Goal: Task Accomplishment & Management: Manage account settings

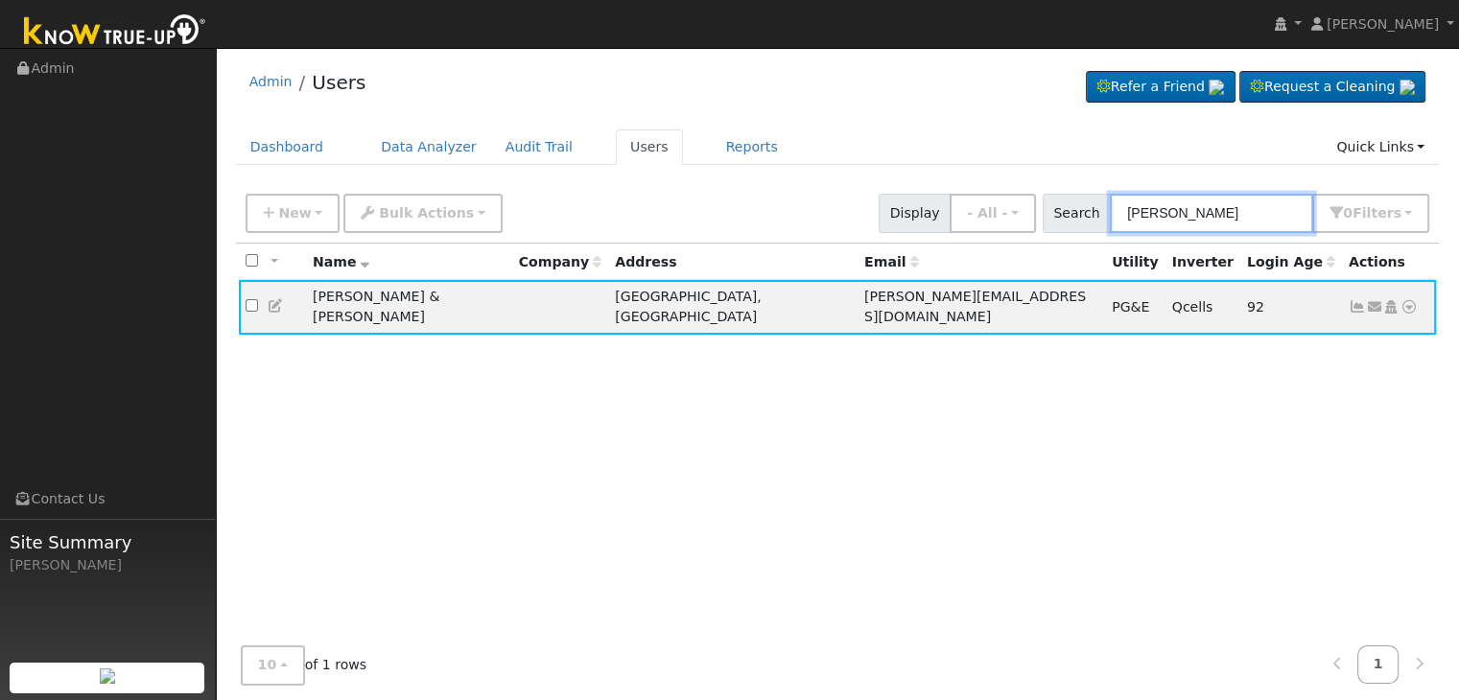
click at [1185, 218] on input "[PERSON_NAME]" at bounding box center [1211, 213] width 203 height 39
paste input "[PERSON_NAME]"
type input "[PERSON_NAME]"
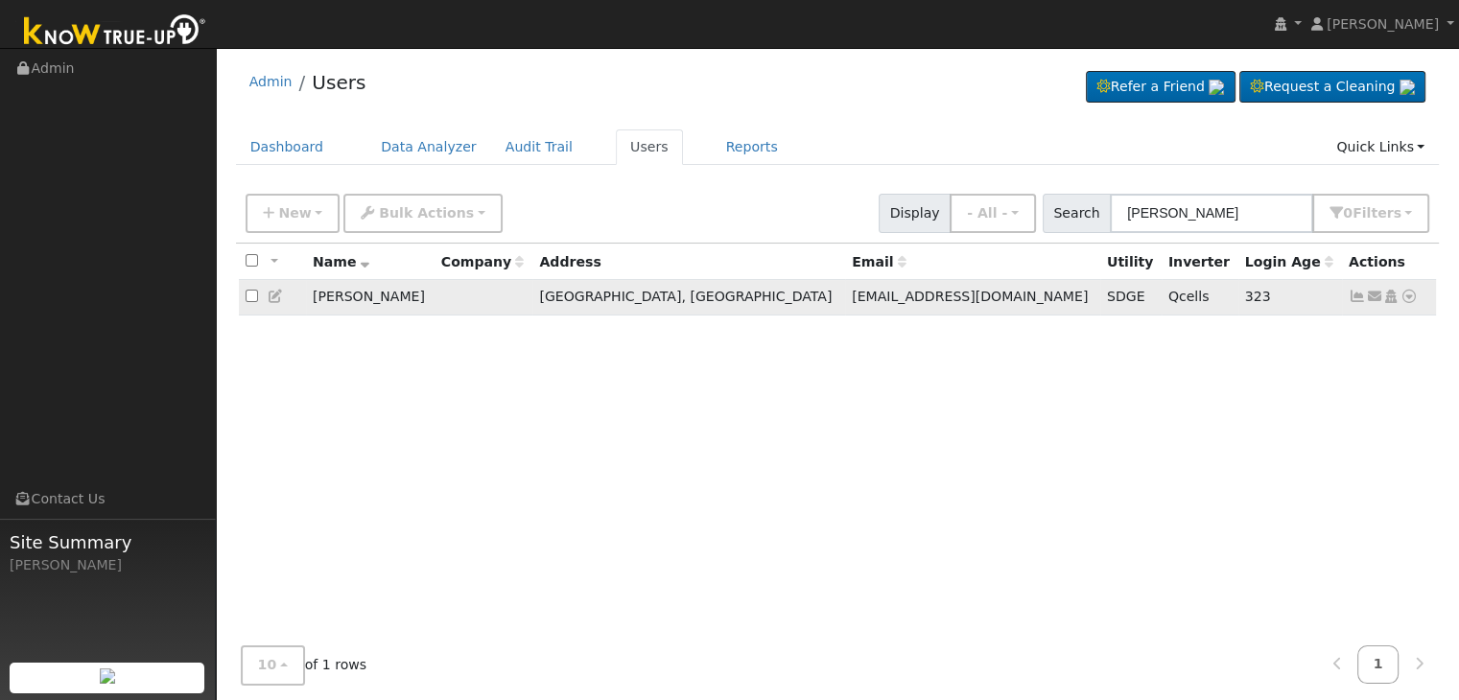
click at [1360, 298] on icon at bounding box center [1357, 296] width 17 height 13
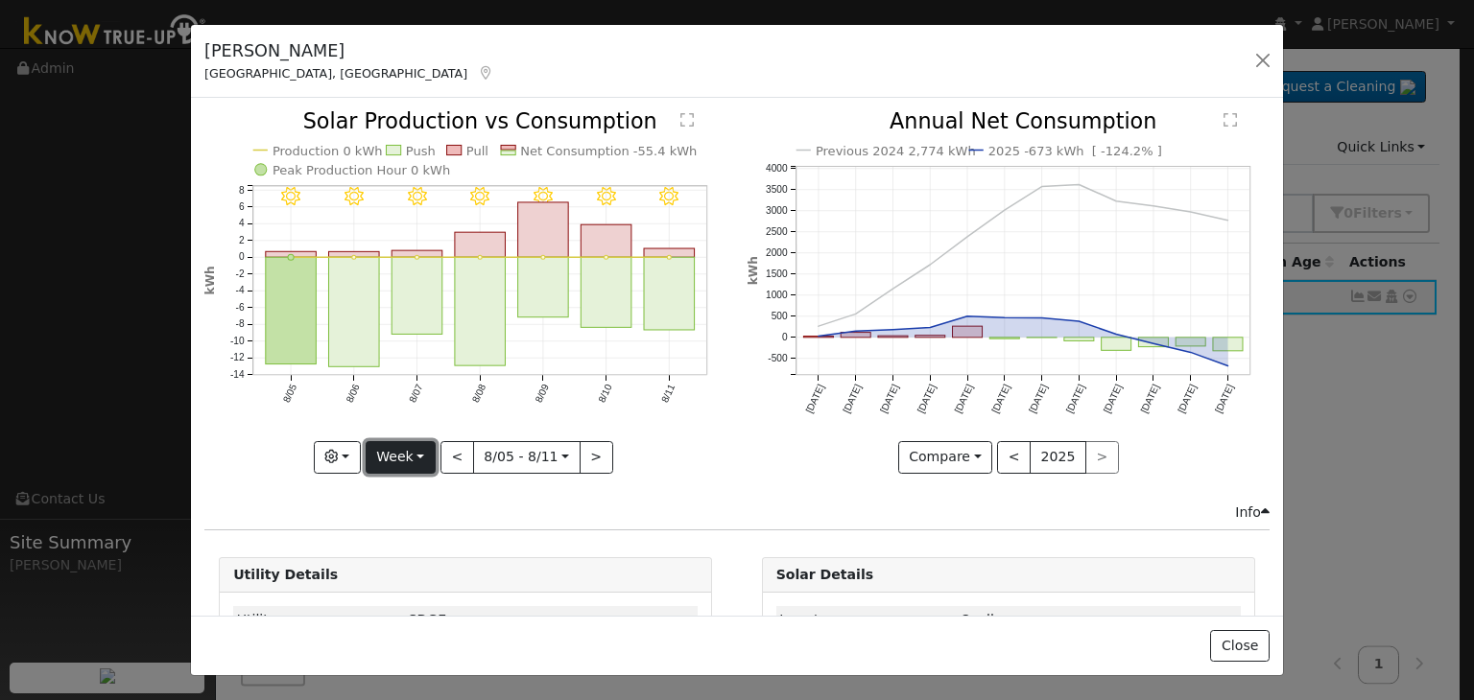
click at [415, 447] on button "Week" at bounding box center [401, 457] width 70 height 33
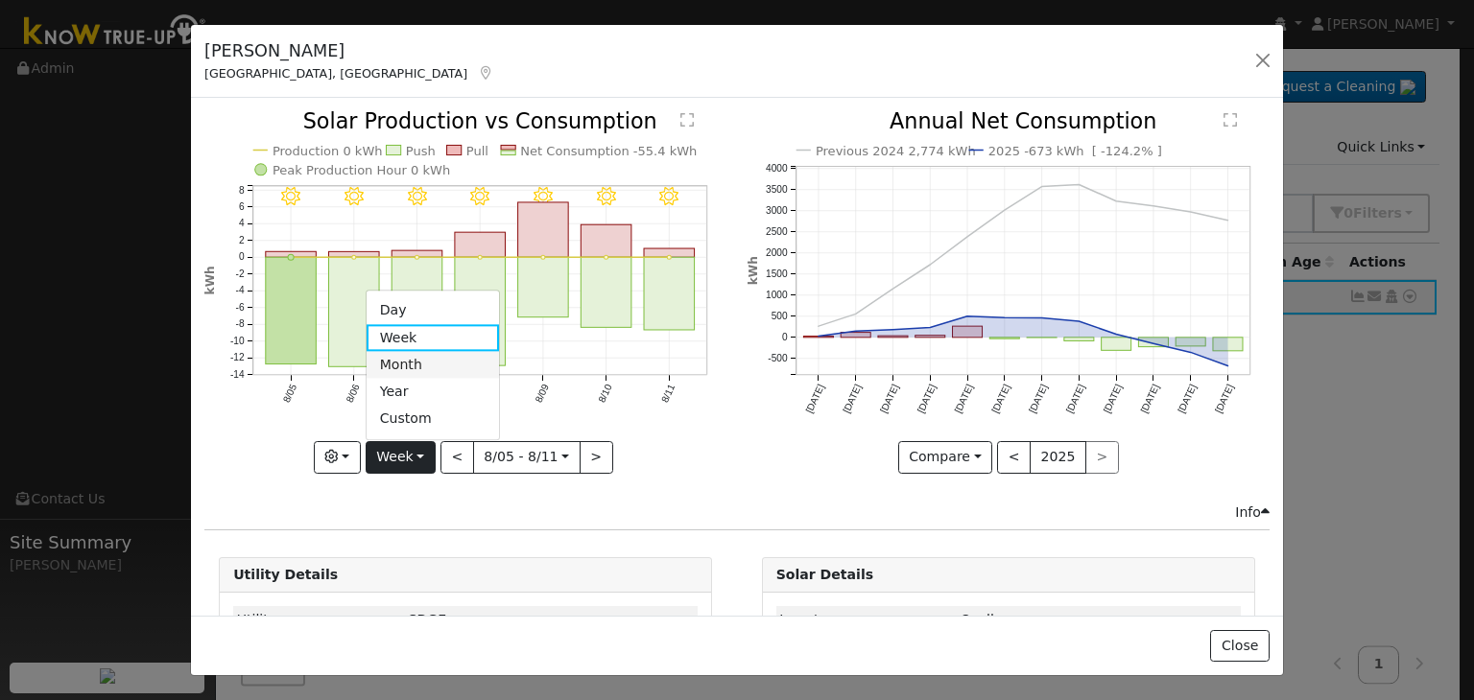
click at [408, 360] on link "Month" at bounding box center [433, 365] width 133 height 27
type input "[DATE]"
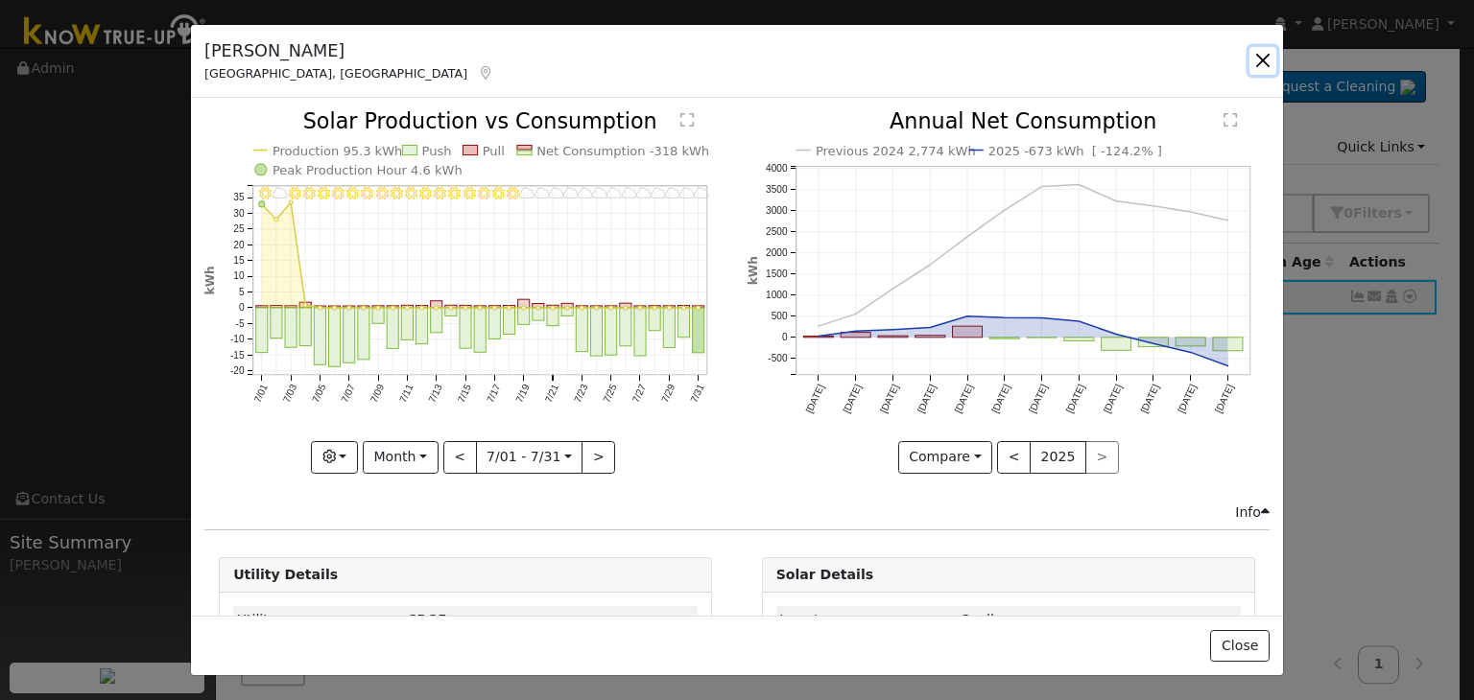
click at [1260, 64] on button "button" at bounding box center [1262, 60] width 27 height 27
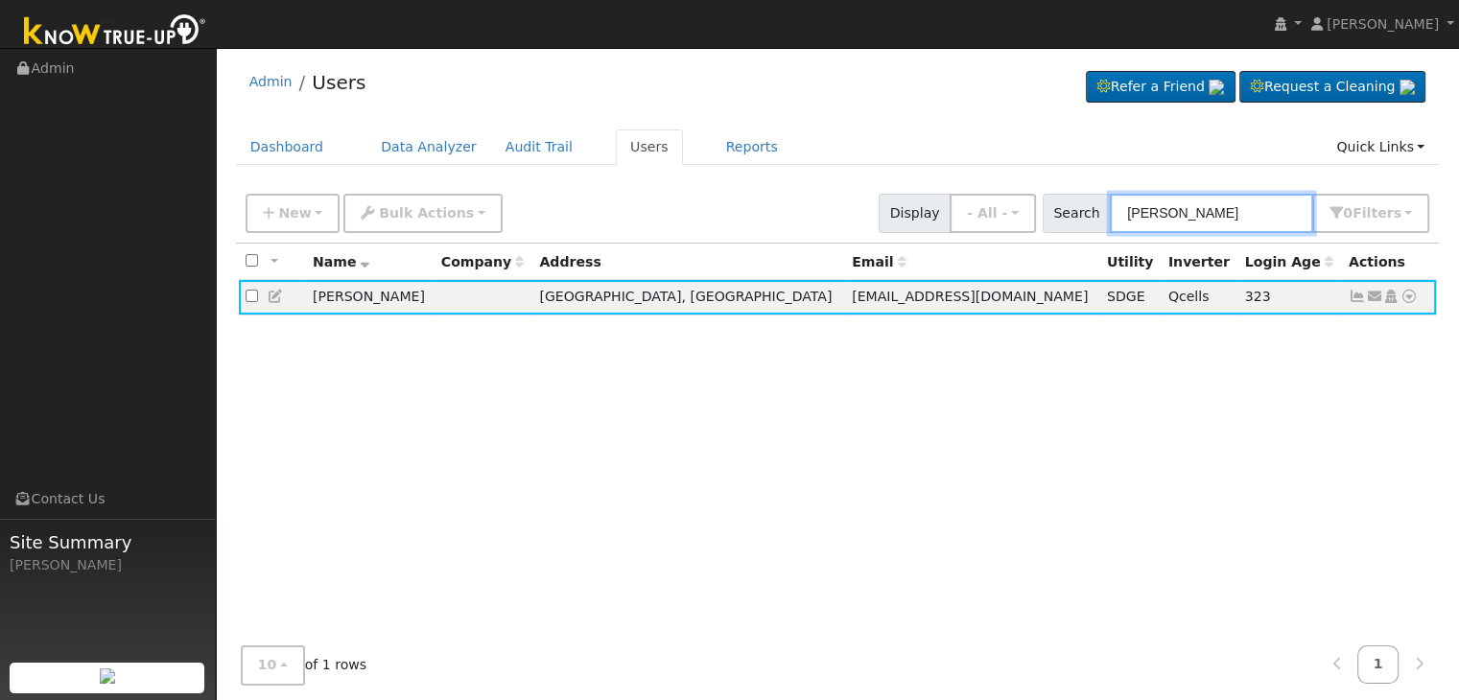
click at [1173, 225] on input "[PERSON_NAME]" at bounding box center [1211, 213] width 203 height 39
paste input "[PERSON_NAME]"
type input "[PERSON_NAME]"
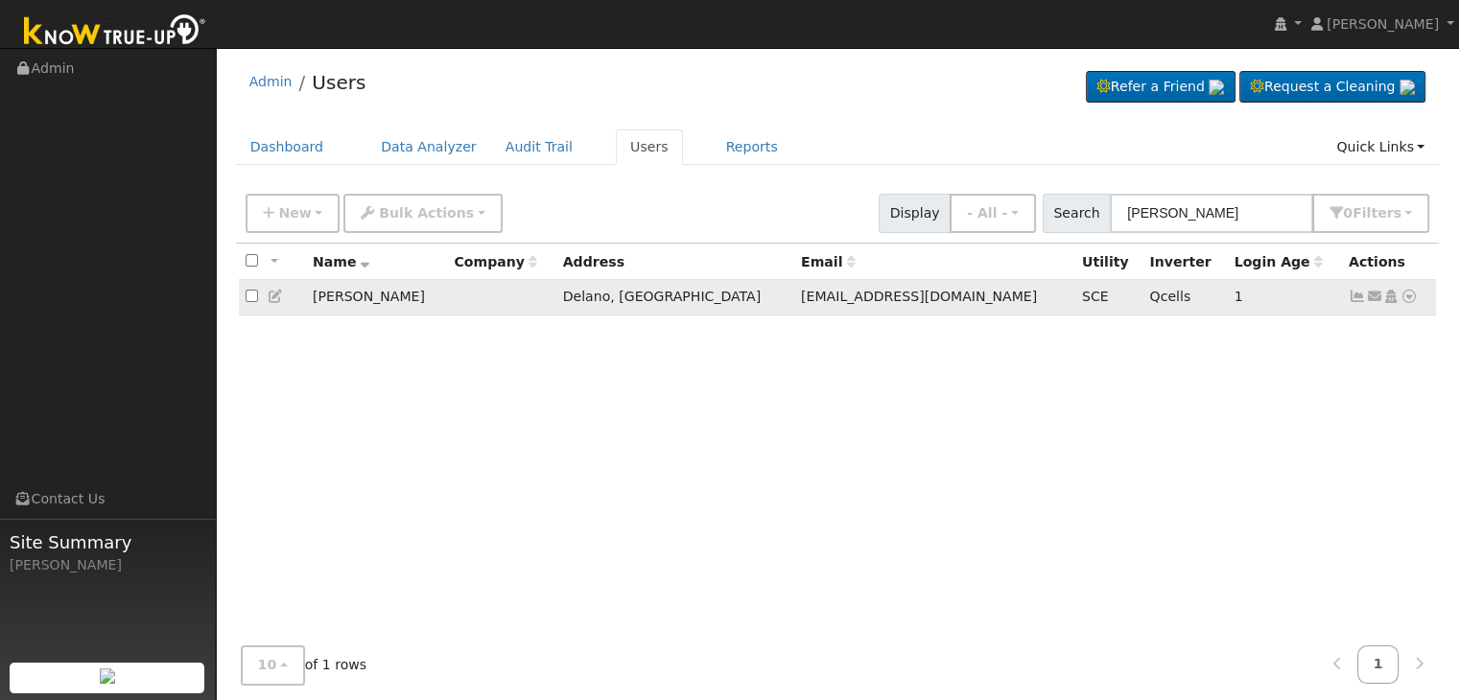
click at [1356, 297] on icon at bounding box center [1357, 296] width 17 height 13
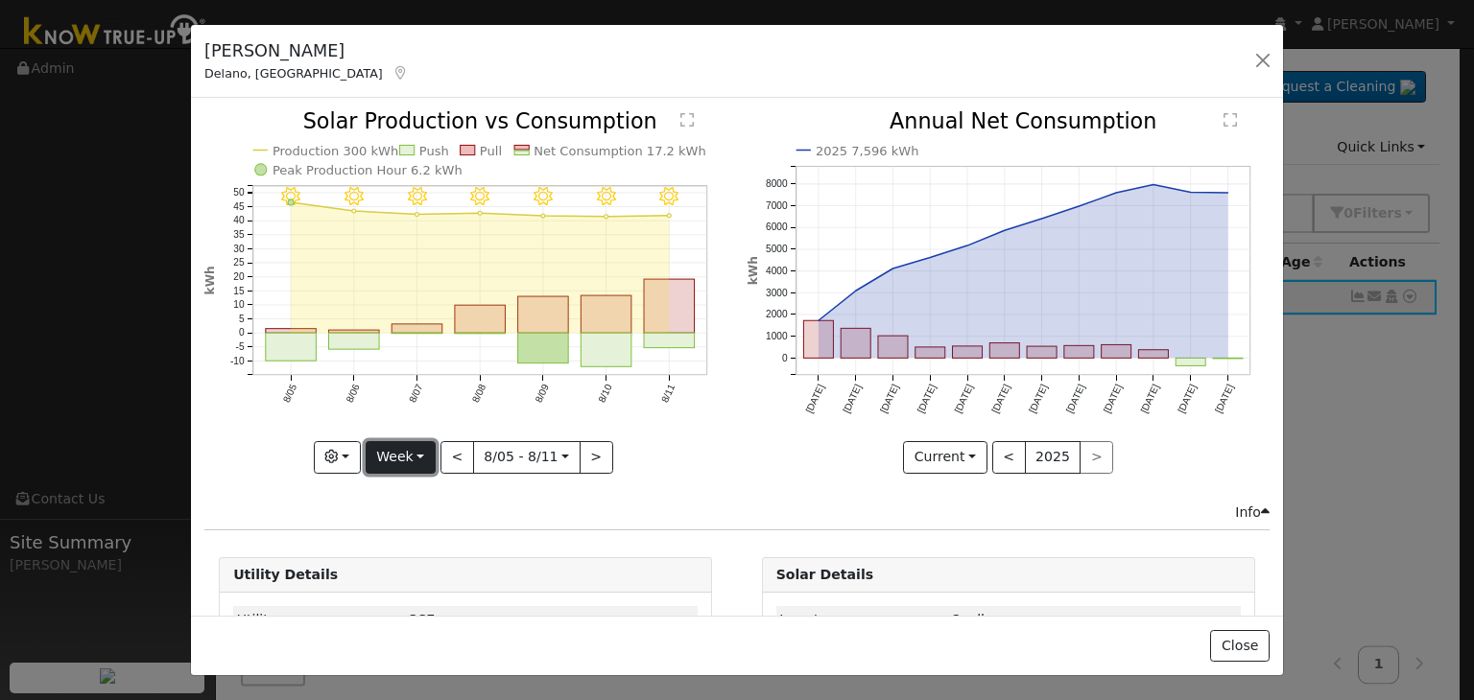
click at [418, 448] on button "Week" at bounding box center [401, 457] width 70 height 33
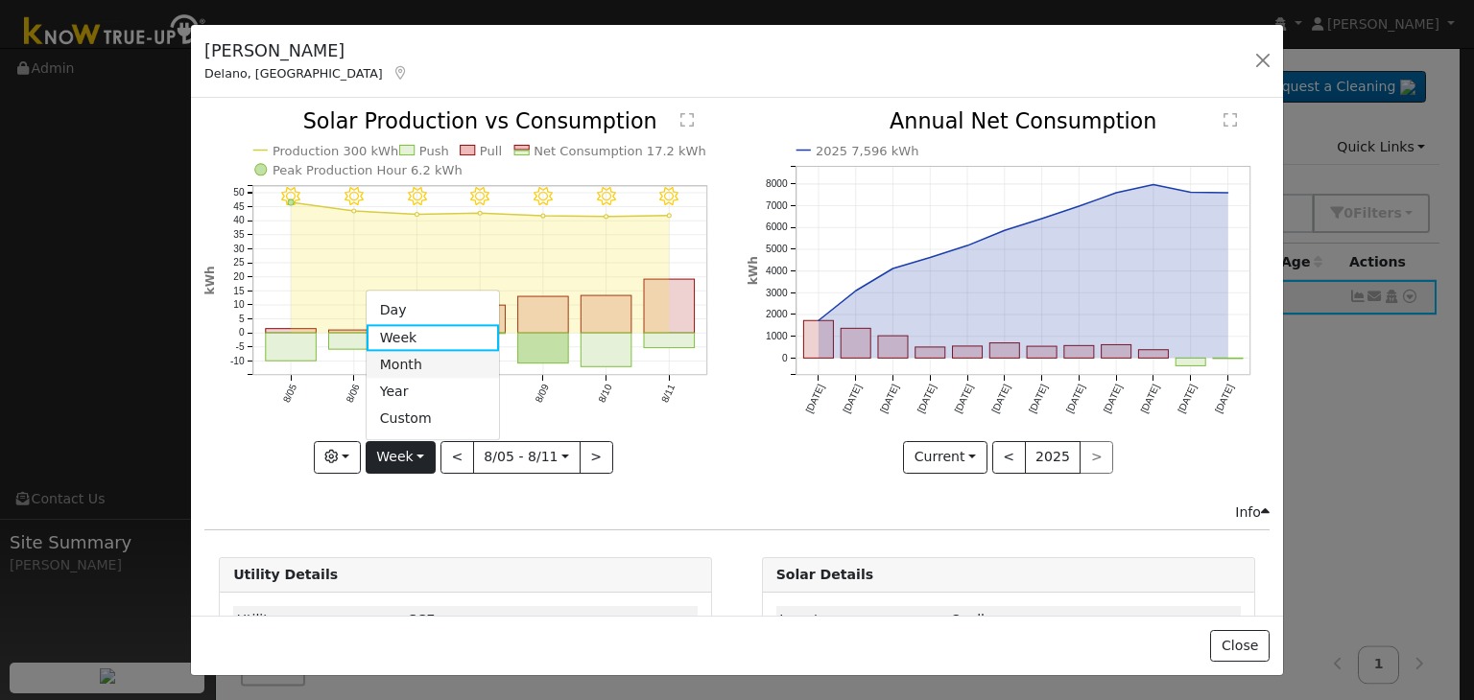
click at [407, 355] on link "Month" at bounding box center [433, 365] width 133 height 27
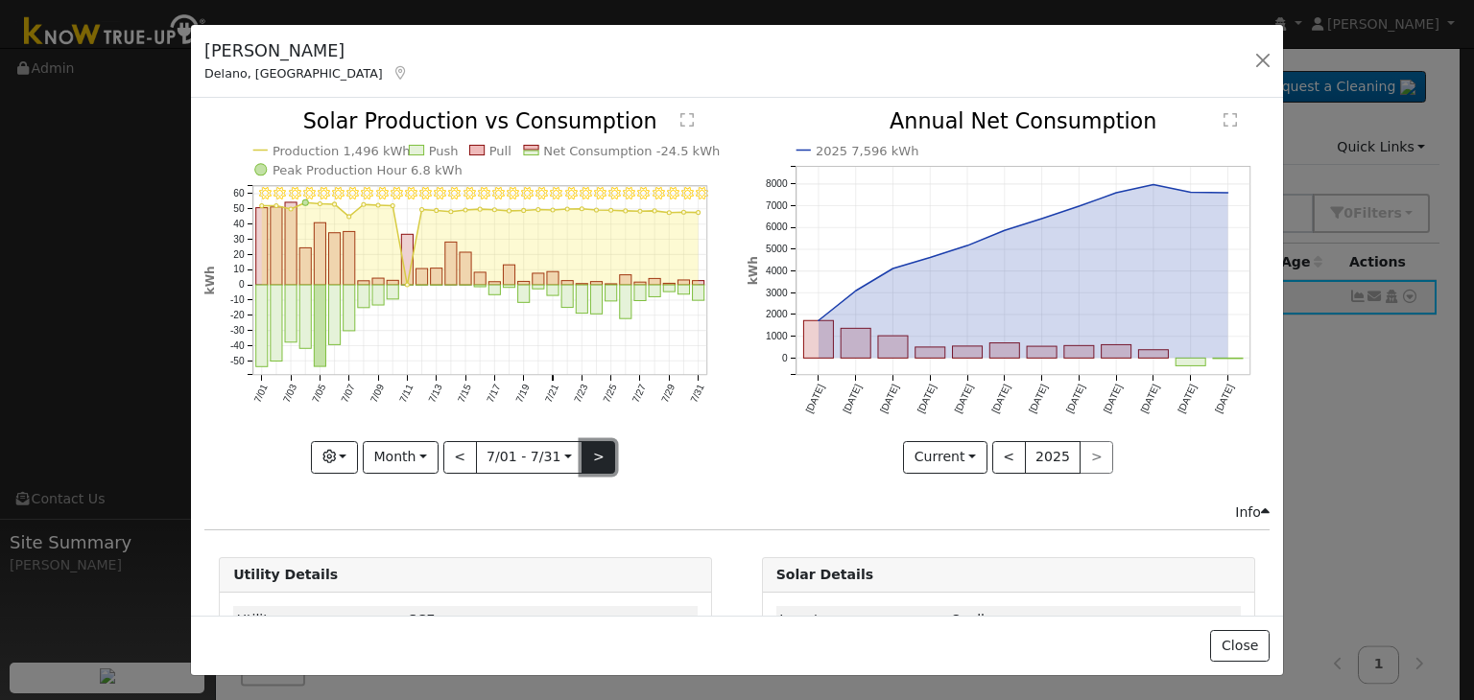
click at [595, 456] on button ">" at bounding box center [598, 457] width 34 height 33
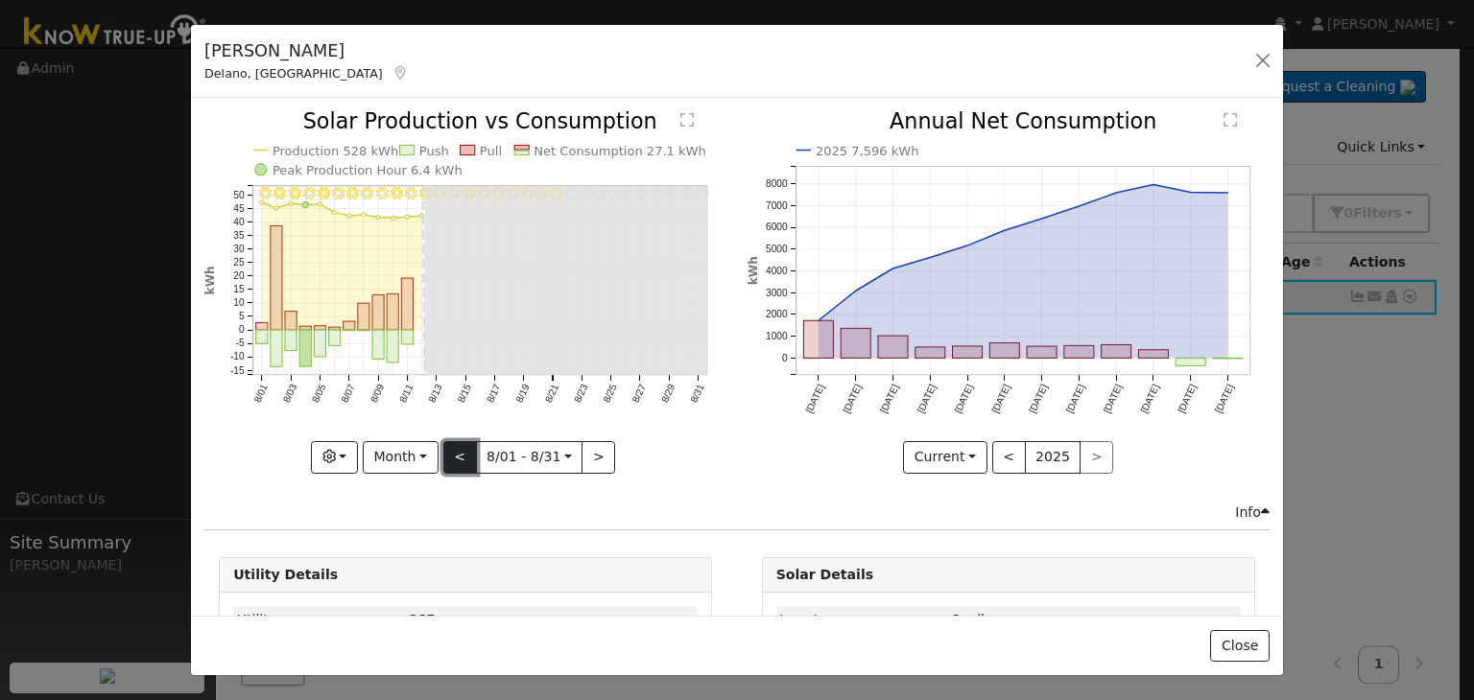
click at [457, 450] on button "<" at bounding box center [460, 457] width 34 height 33
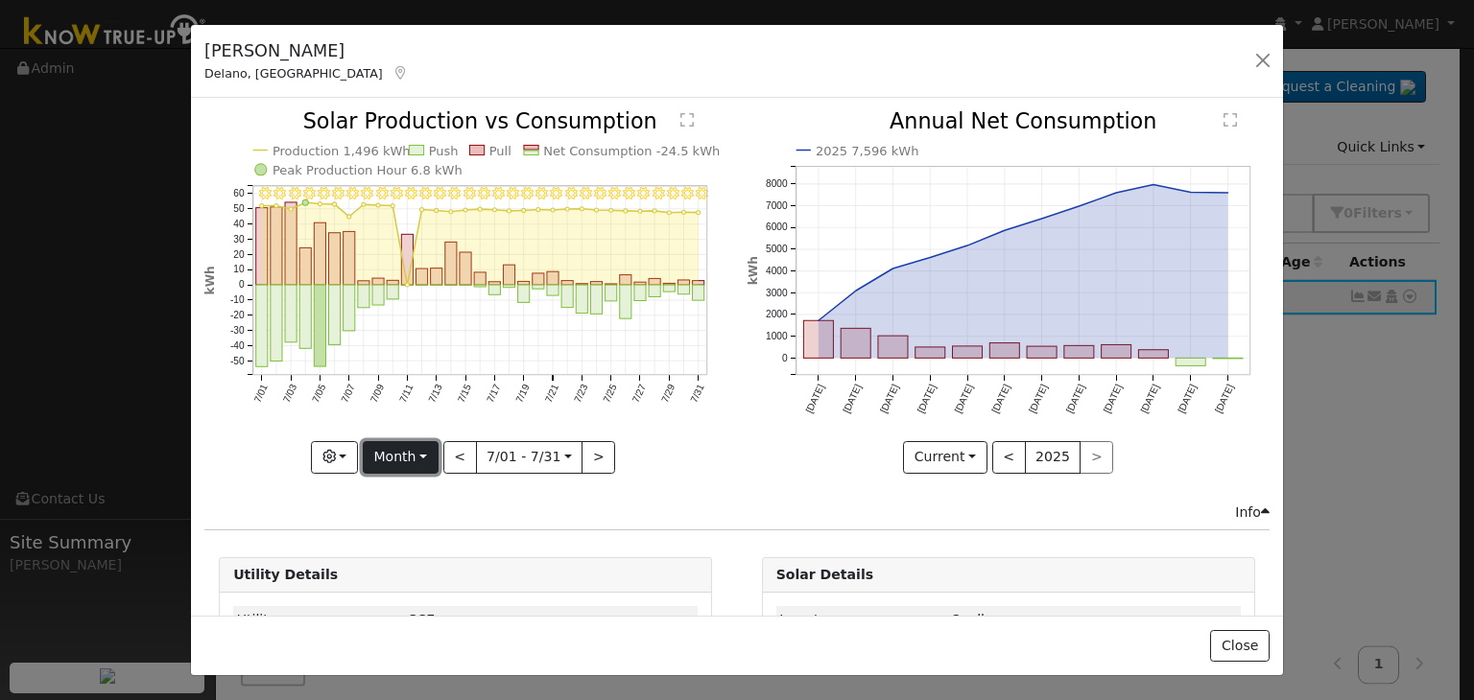
click at [434, 453] on button "Month" at bounding box center [401, 457] width 76 height 33
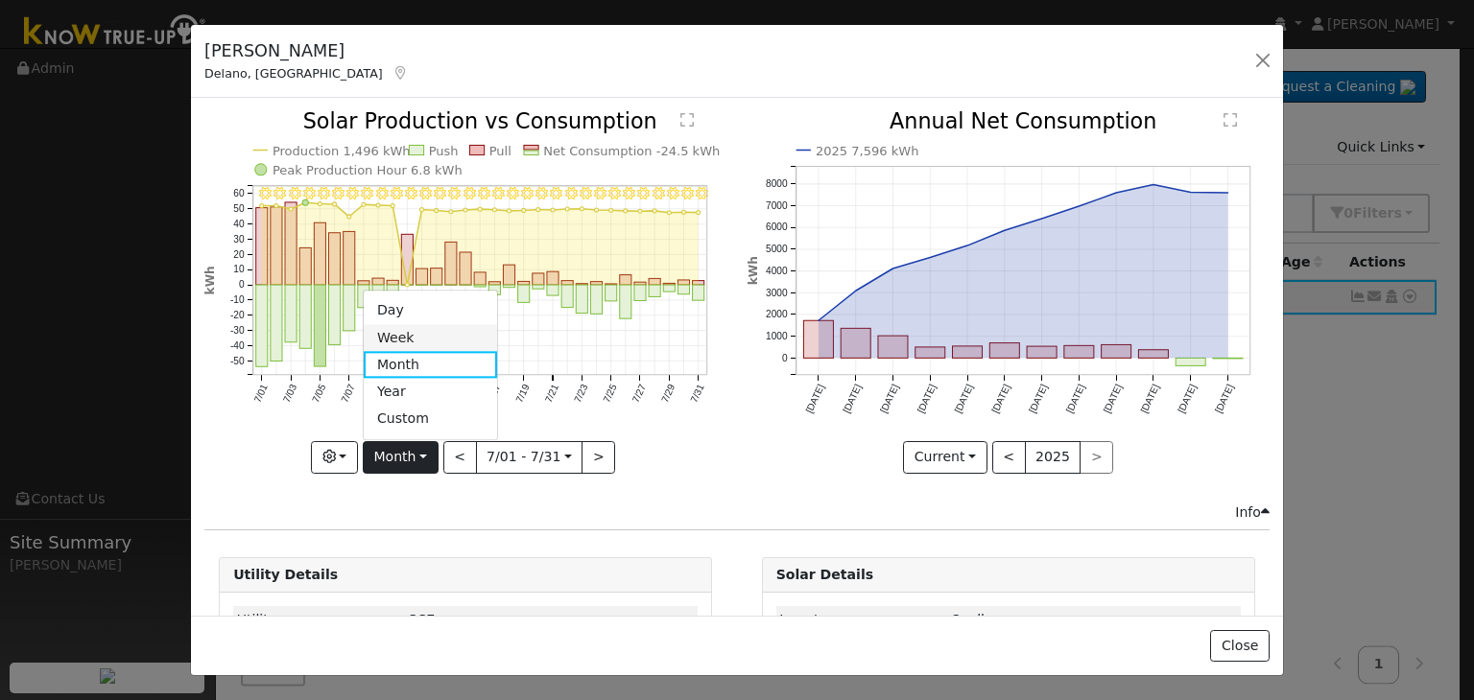
click at [421, 335] on link "Week" at bounding box center [430, 337] width 133 height 27
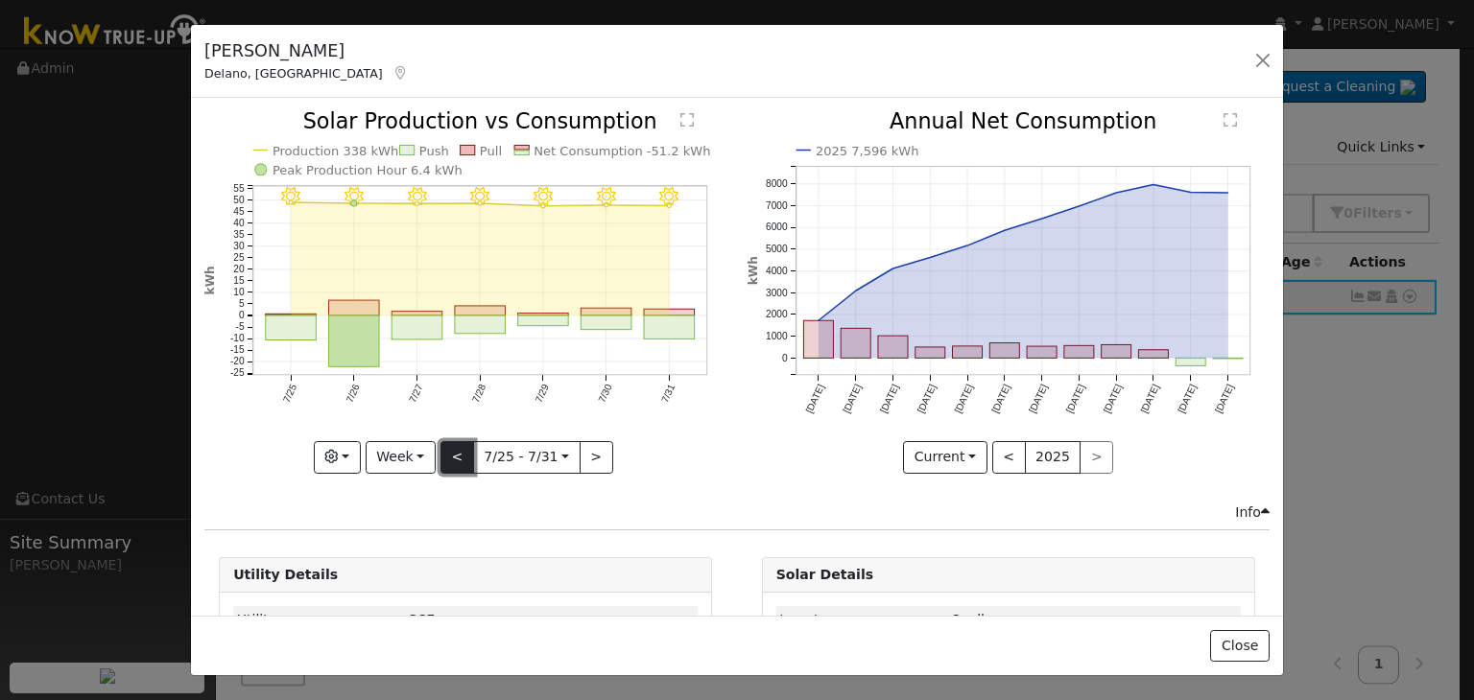
click at [459, 443] on button "<" at bounding box center [457, 457] width 34 height 33
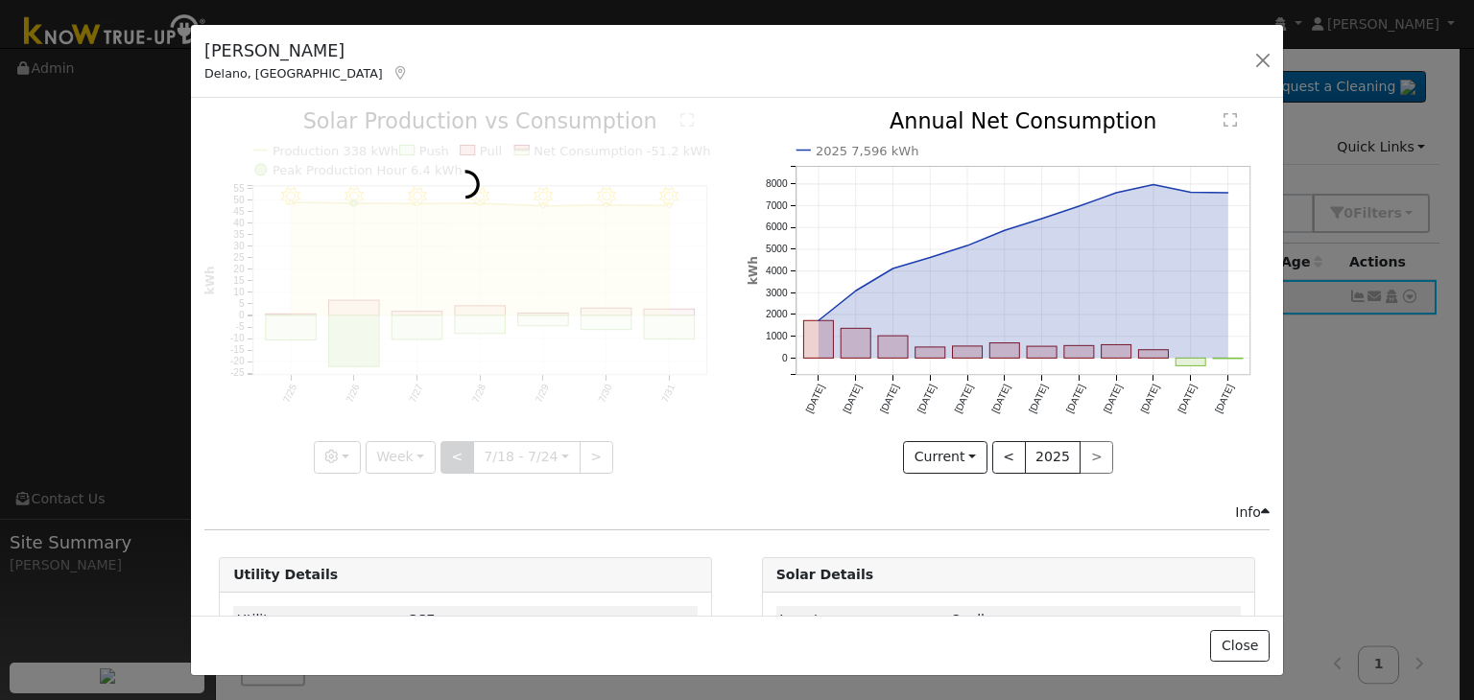
click at [459, 443] on div at bounding box center [465, 292] width 522 height 362
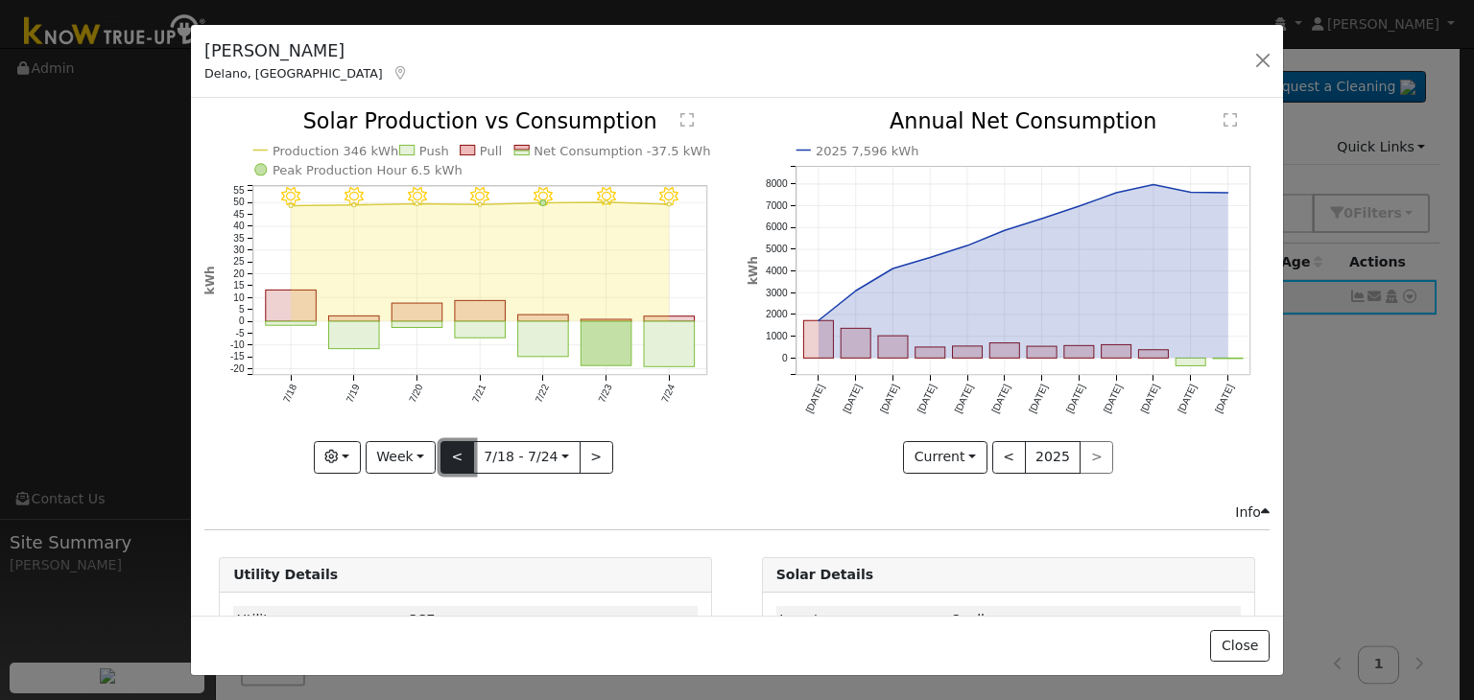
click at [459, 443] on button "<" at bounding box center [457, 457] width 34 height 33
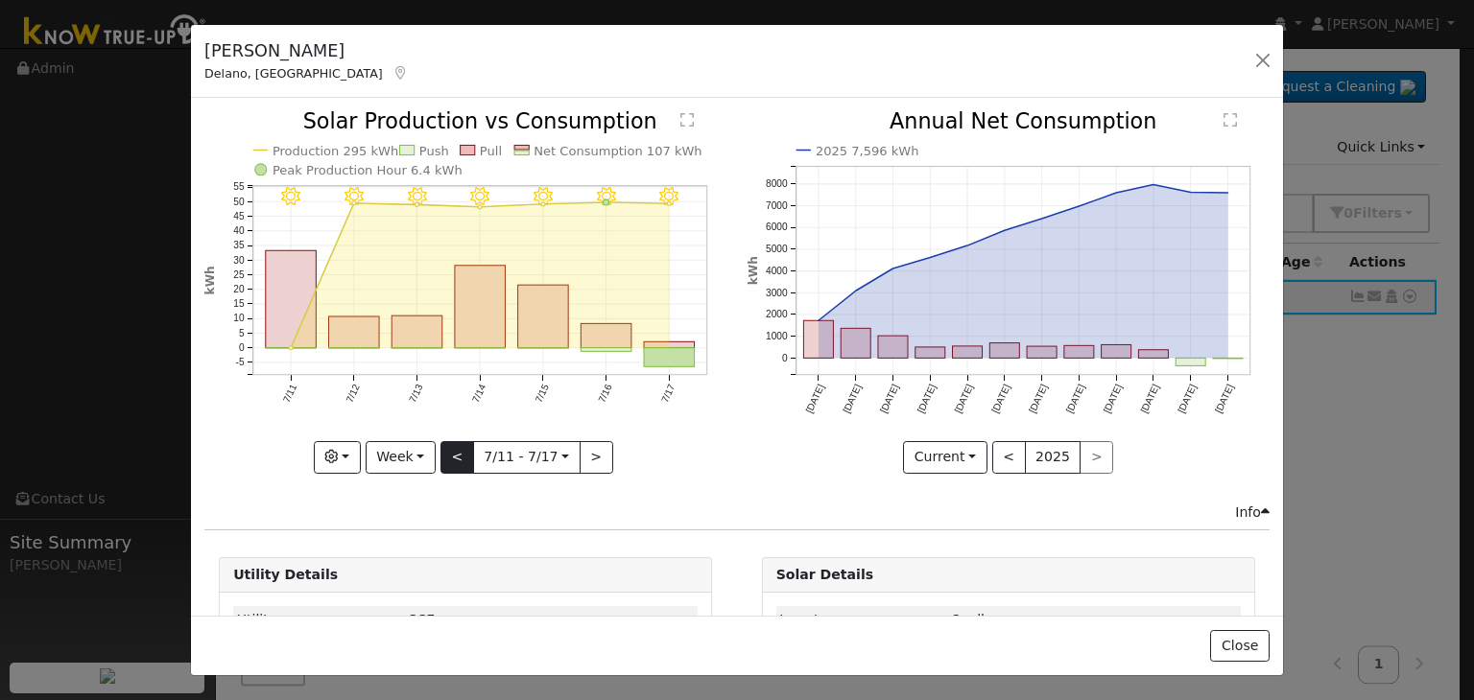
click at [459, 443] on div "7/17 - Clear 7/16 - Clear 7/15 - Clear 7/14 - Clear 7/13 - Clear 7/12 - Clear 7…" at bounding box center [465, 292] width 522 height 362
click at [459, 449] on button "<" at bounding box center [457, 457] width 34 height 33
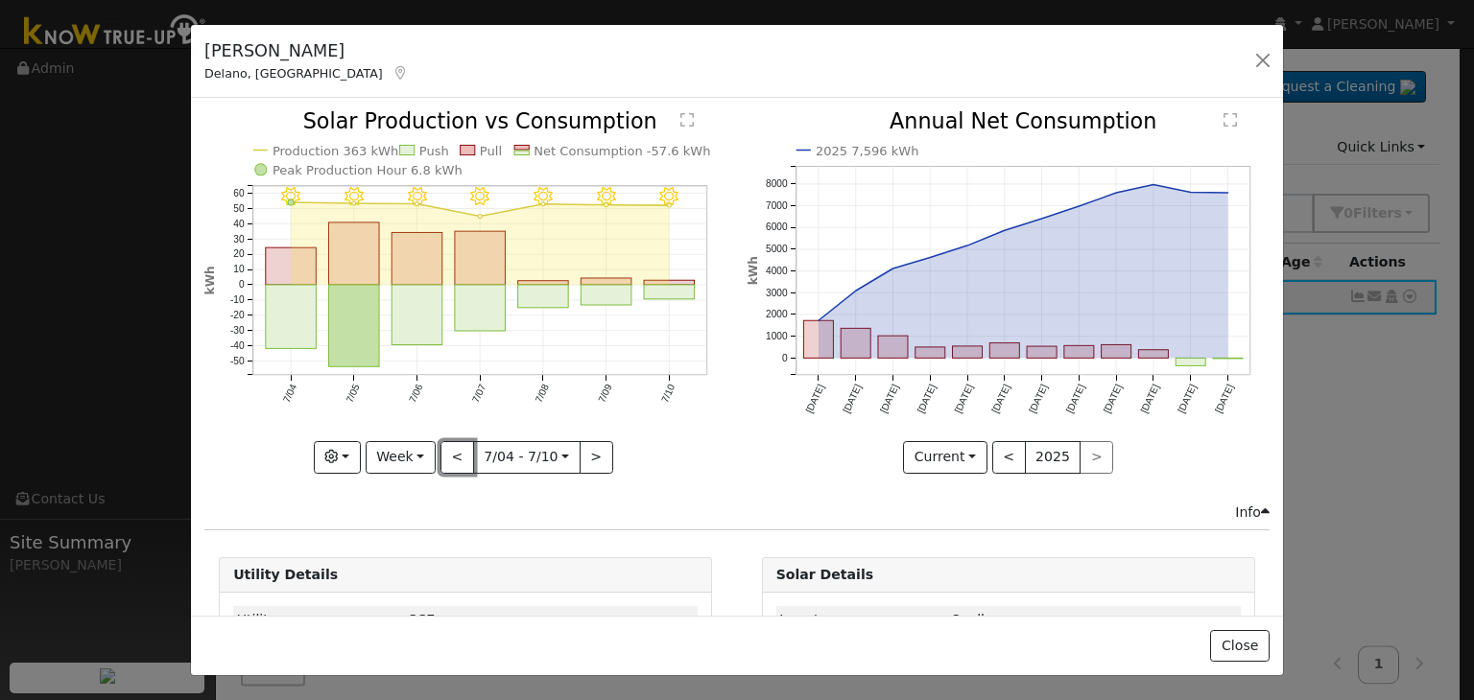
click at [453, 454] on button "<" at bounding box center [457, 457] width 34 height 33
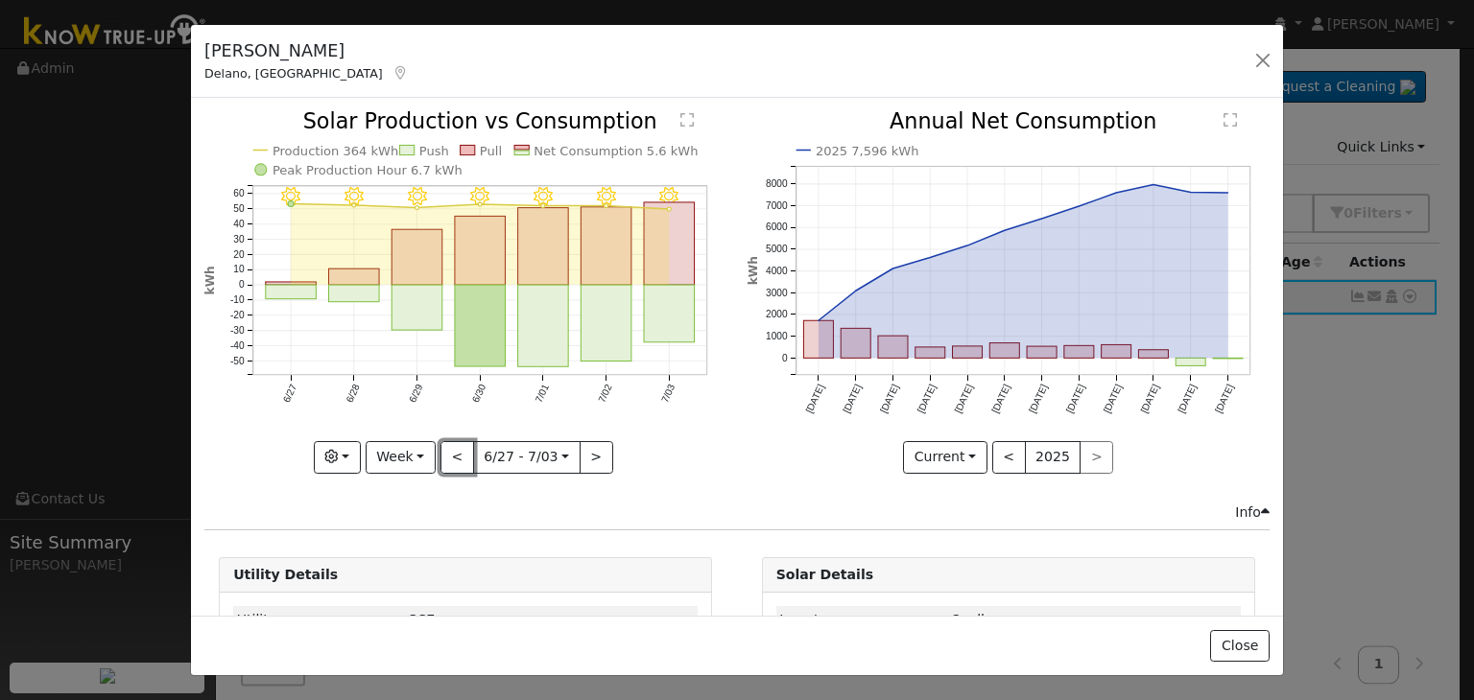
click at [453, 454] on button "<" at bounding box center [457, 457] width 34 height 33
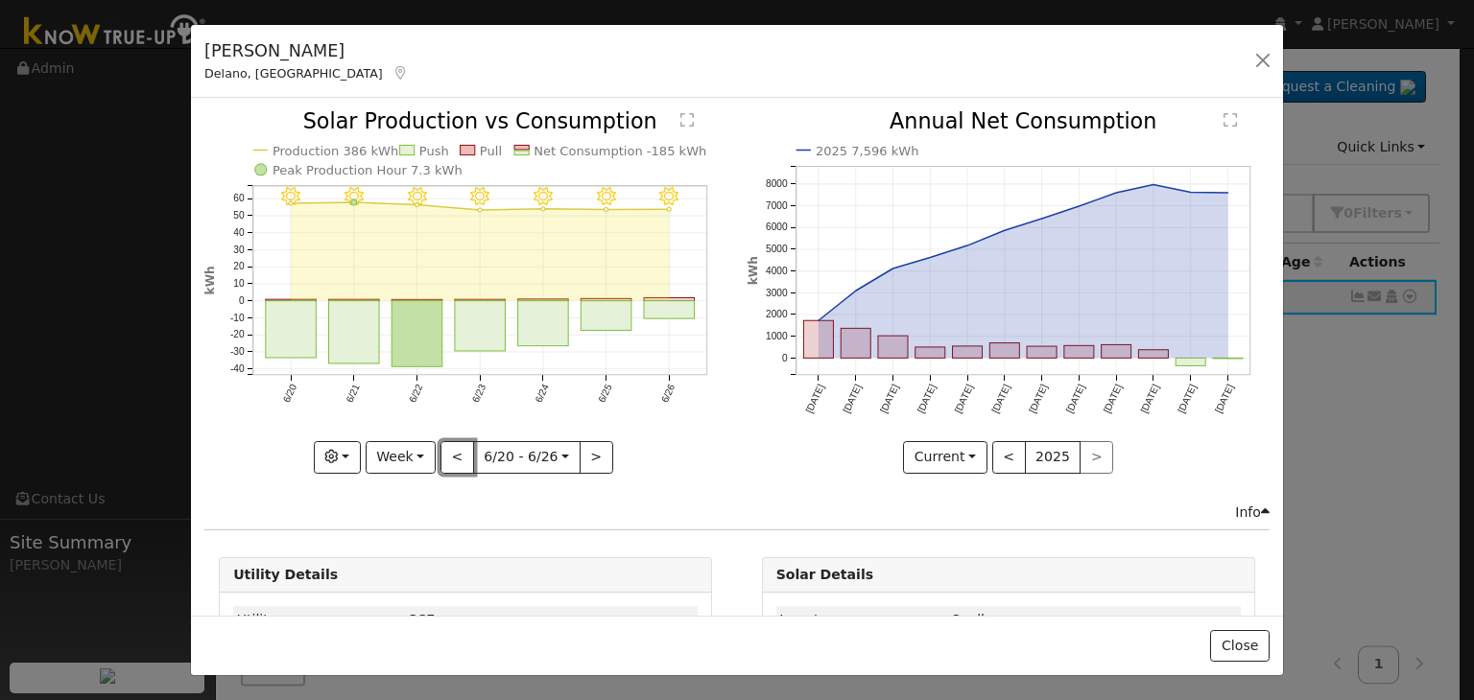
click at [453, 454] on button "<" at bounding box center [457, 457] width 34 height 33
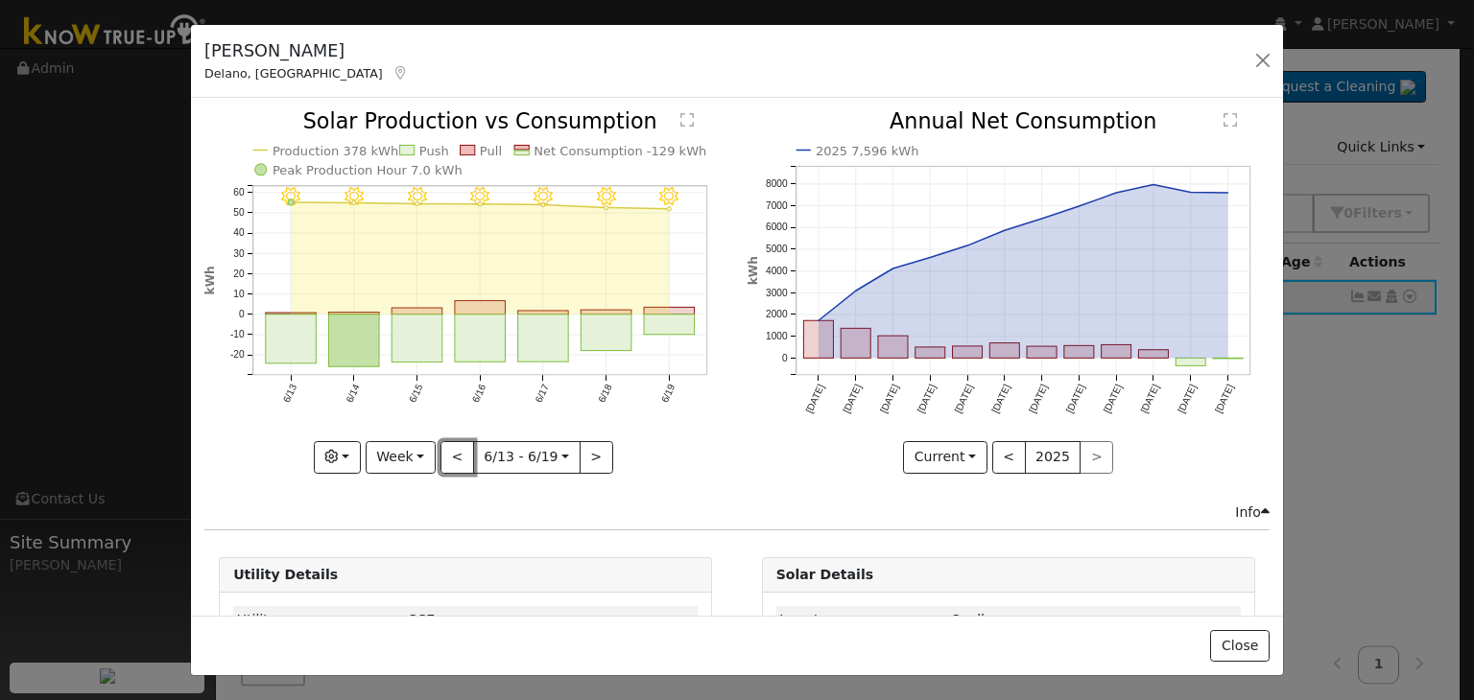
click at [453, 454] on button "<" at bounding box center [457, 457] width 34 height 33
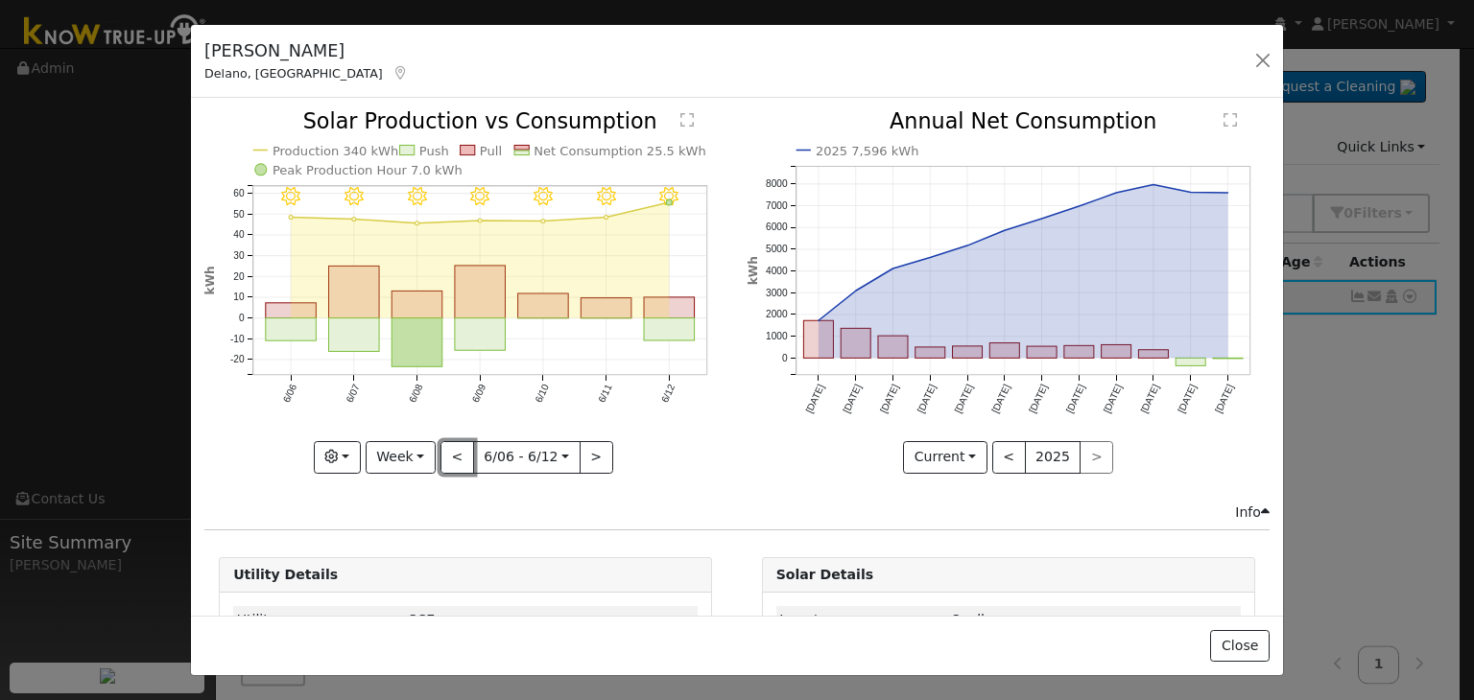
click at [453, 454] on button "<" at bounding box center [457, 457] width 34 height 33
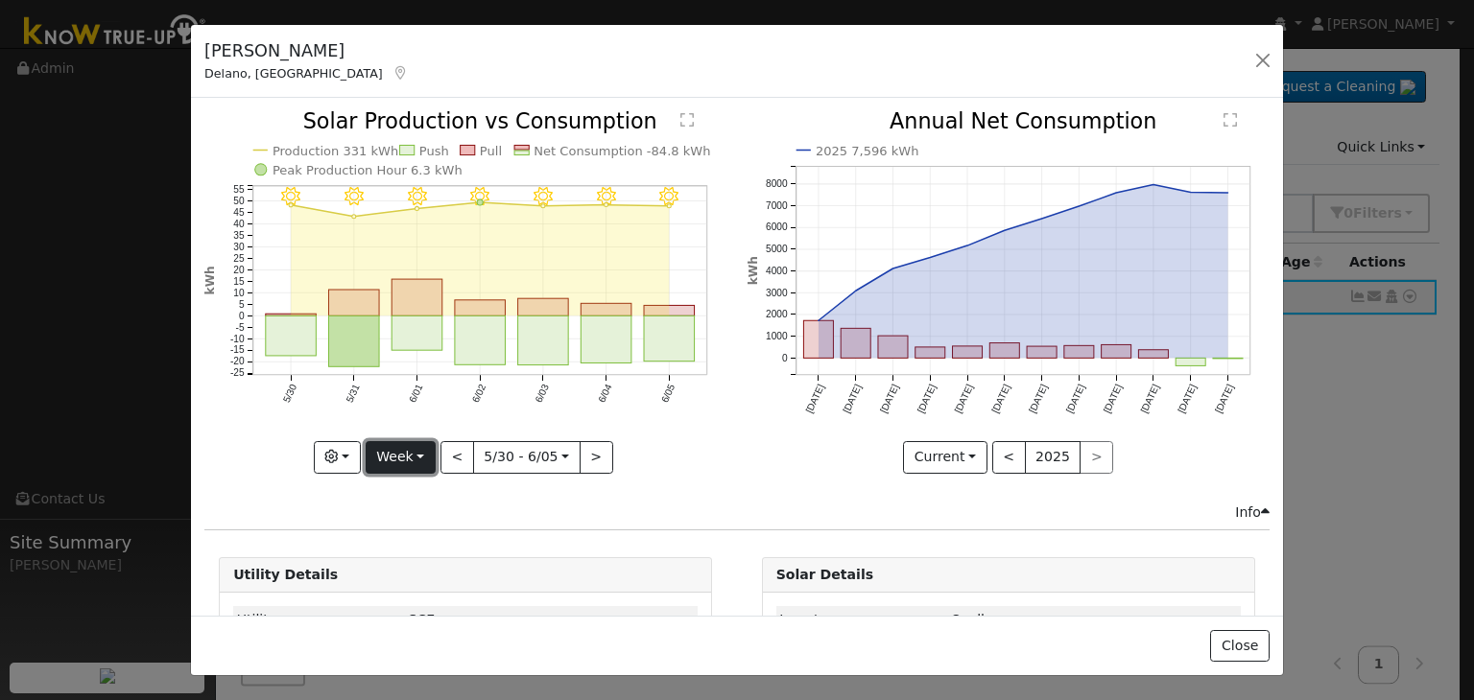
click at [428, 451] on button "Week" at bounding box center [401, 457] width 70 height 33
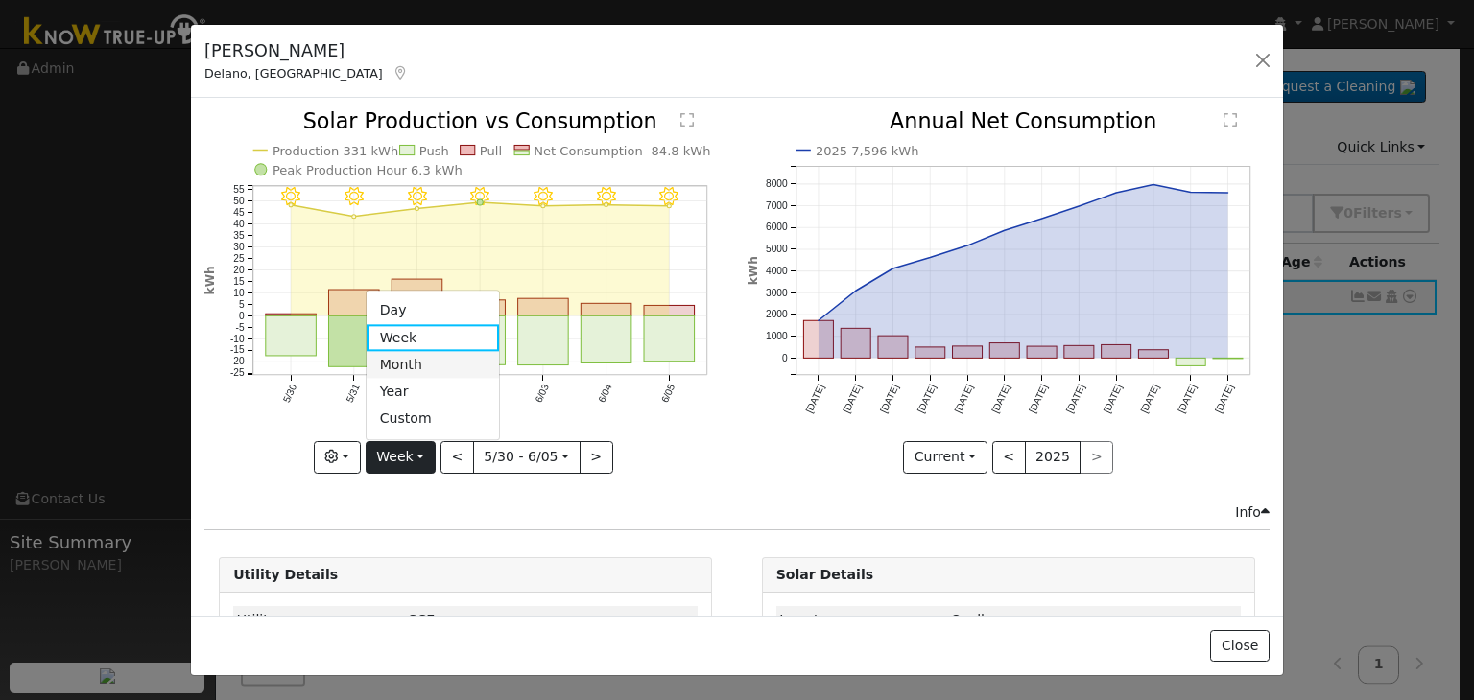
click at [416, 364] on link "Month" at bounding box center [433, 365] width 133 height 27
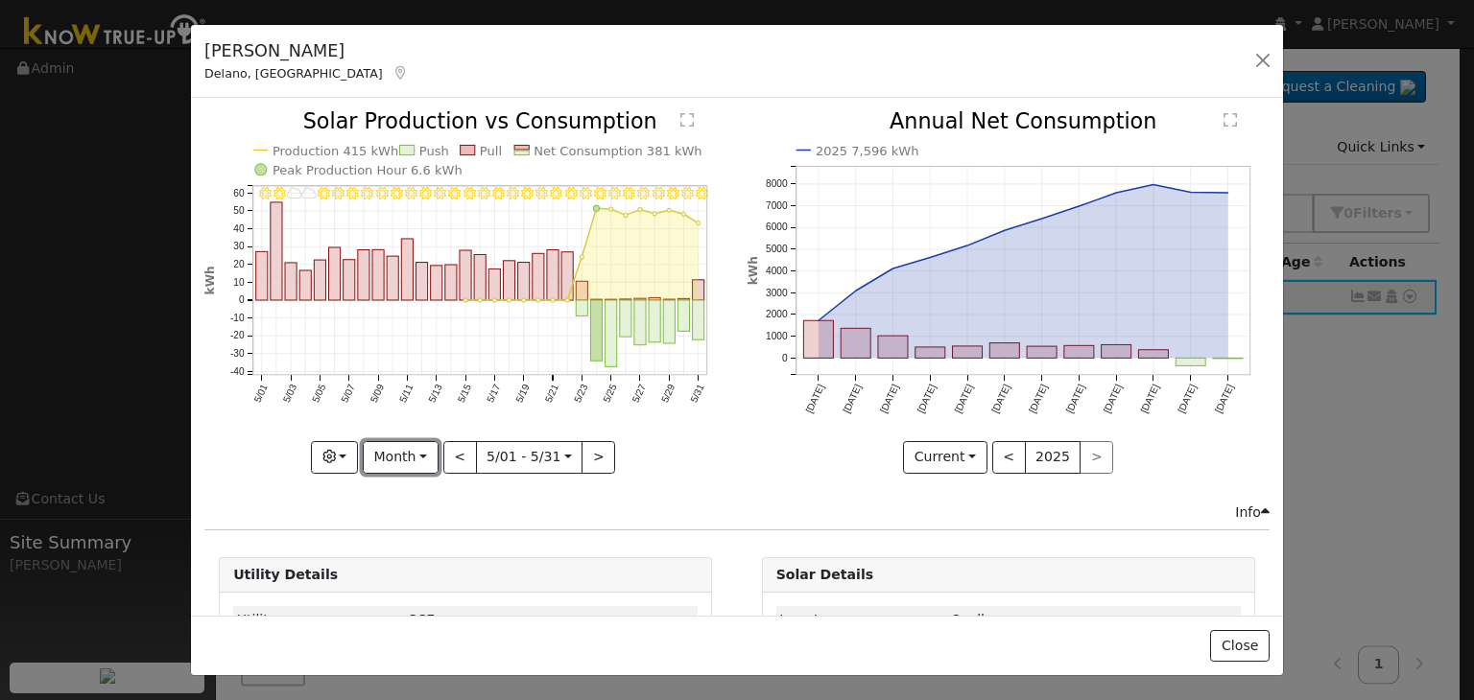
click at [423, 449] on button "Month" at bounding box center [401, 457] width 76 height 33
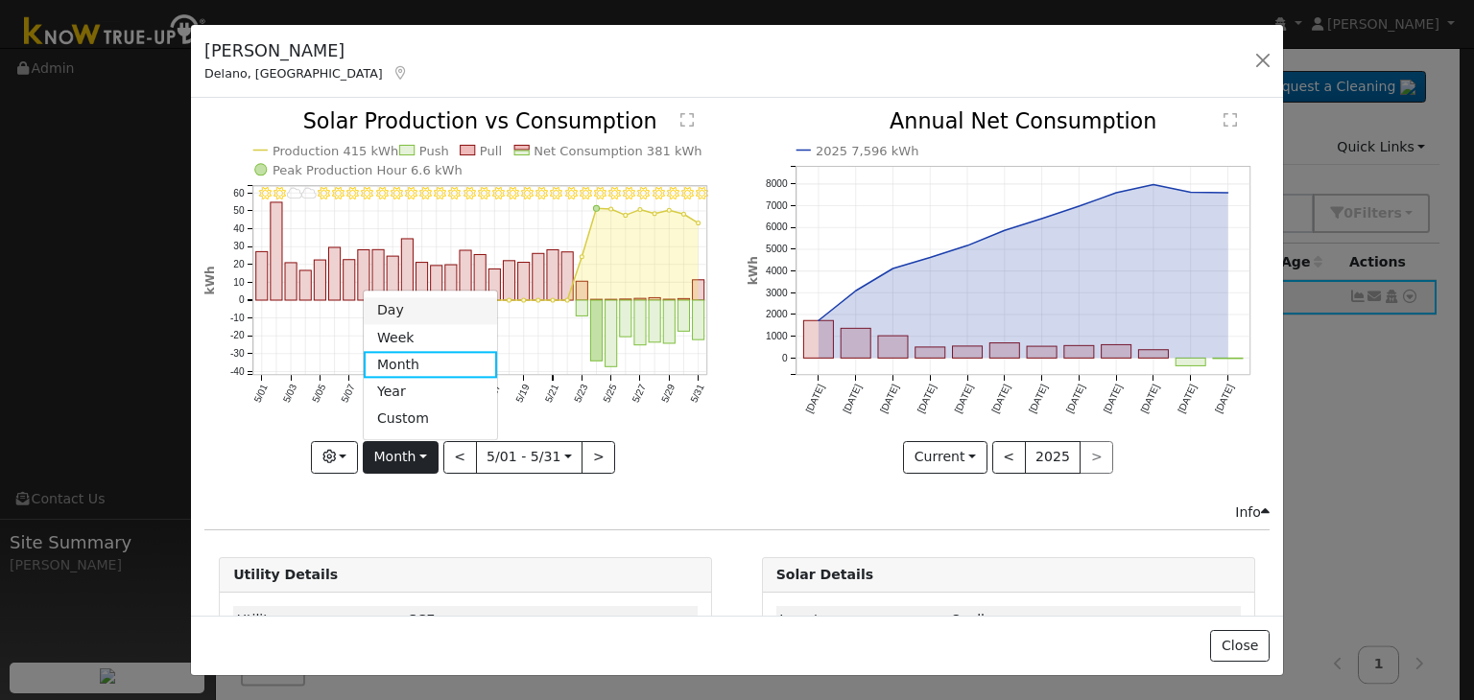
click at [406, 313] on link "Day" at bounding box center [430, 310] width 133 height 27
type input "[DATE]"
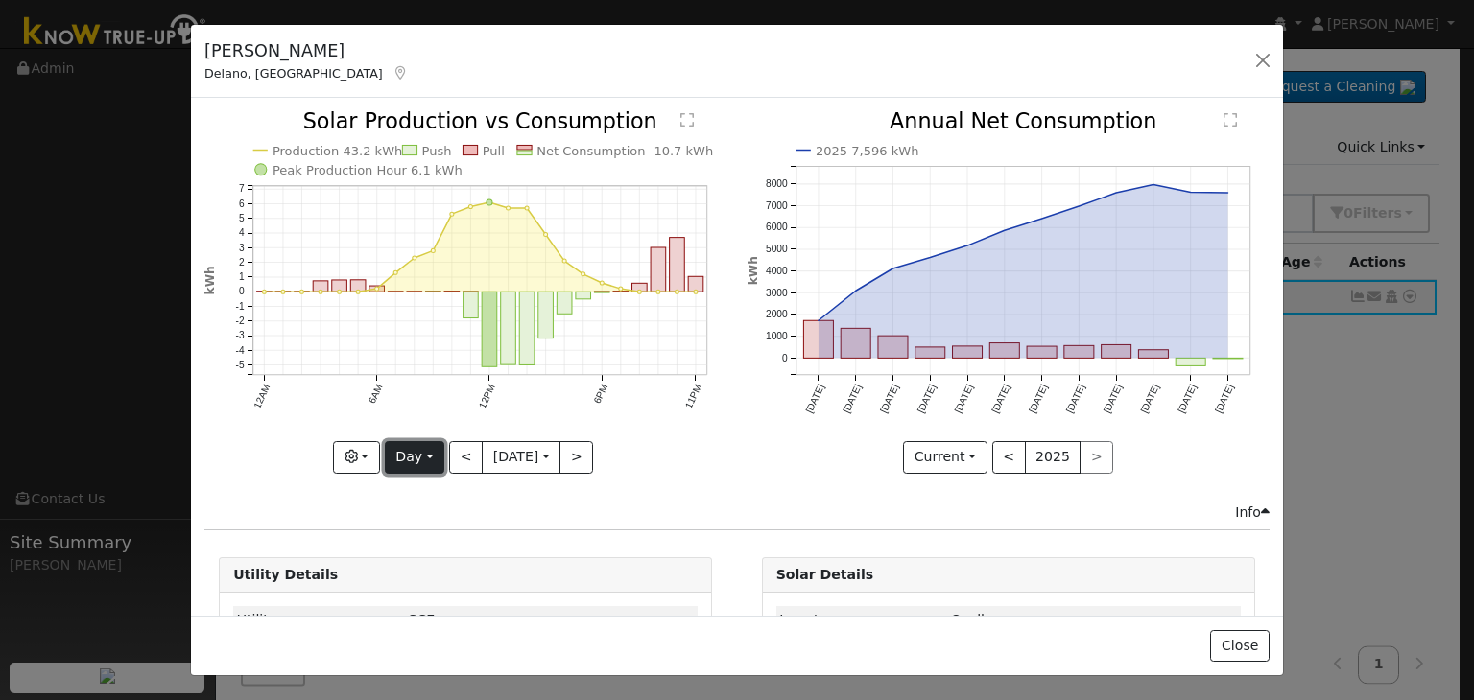
click at [424, 448] on button "Day" at bounding box center [414, 457] width 59 height 33
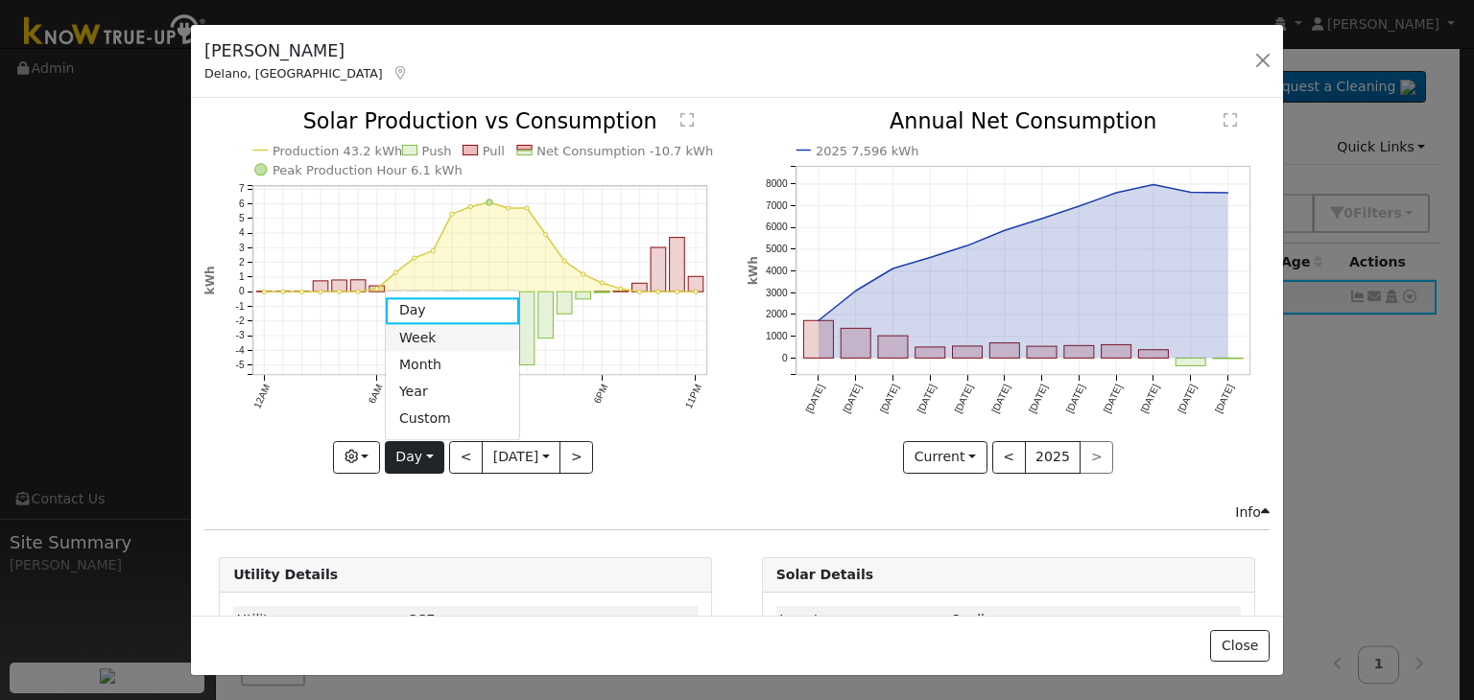
click at [422, 331] on link "Week" at bounding box center [452, 337] width 133 height 27
